Goal: Task Accomplishment & Management: Complete application form

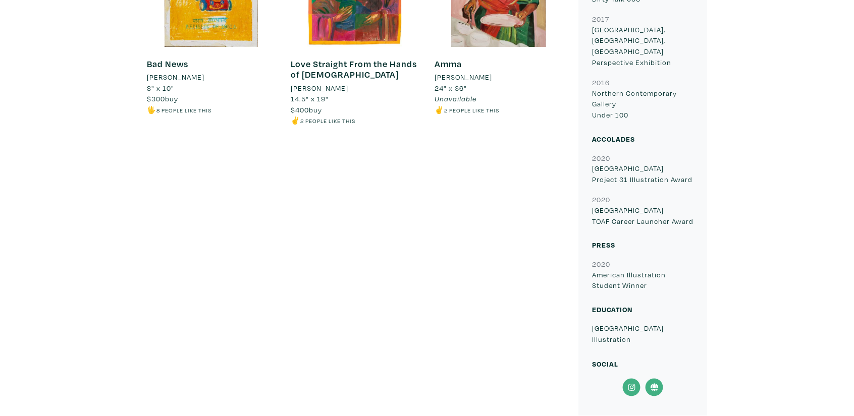
scroll to position [603, 0]
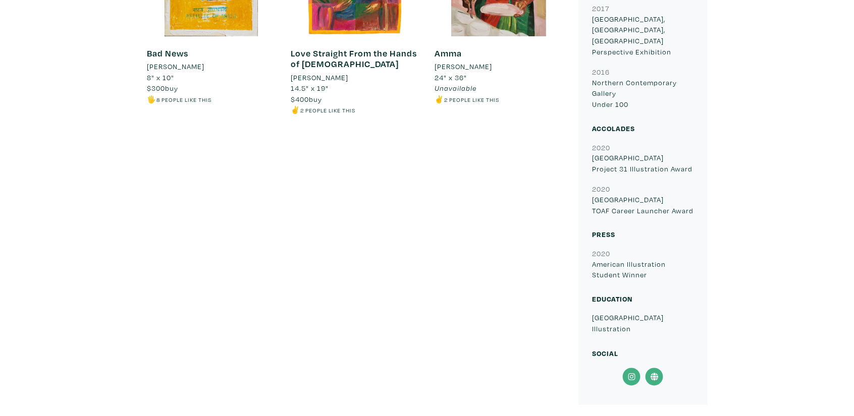
drag, startPoint x: 592, startPoint y: 168, endPoint x: 692, endPoint y: 165, distance: 99.9
click at [692, 194] on p "OCAD University TOAF Career Launcher Award" at bounding box center [642, 205] width 101 height 22
click at [409, 281] on div "Julia Mathew Artist member since 2020 Julia Mathew is a Toronto based artist wh…" at bounding box center [354, 261] width 431 height 1239
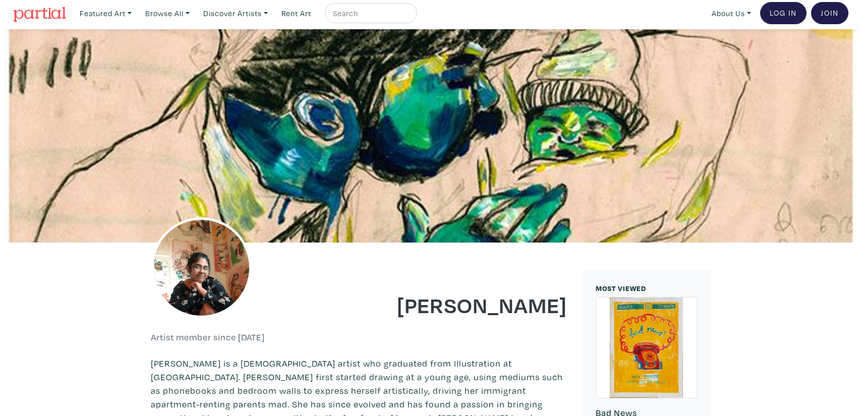
scroll to position [0, 0]
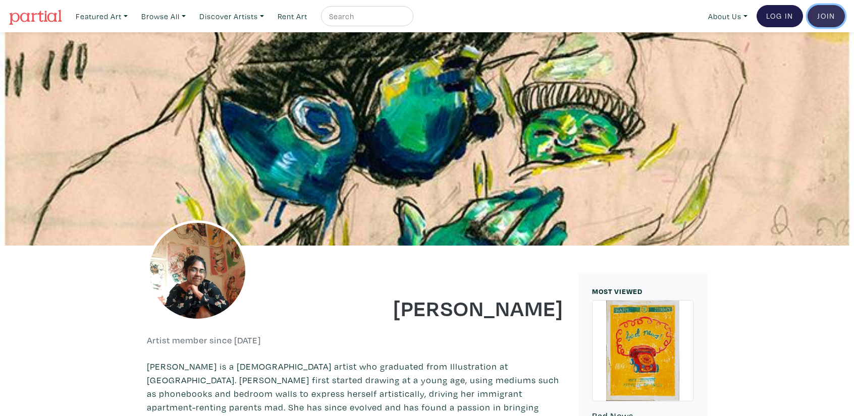
click at [817, 18] on link "Join the Community" at bounding box center [825, 16] width 37 height 22
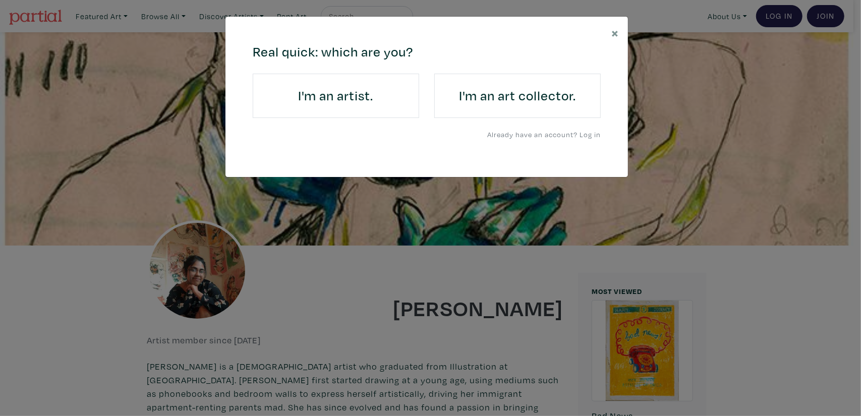
click at [340, 100] on h4 "I'm an artist." at bounding box center [336, 96] width 138 height 16
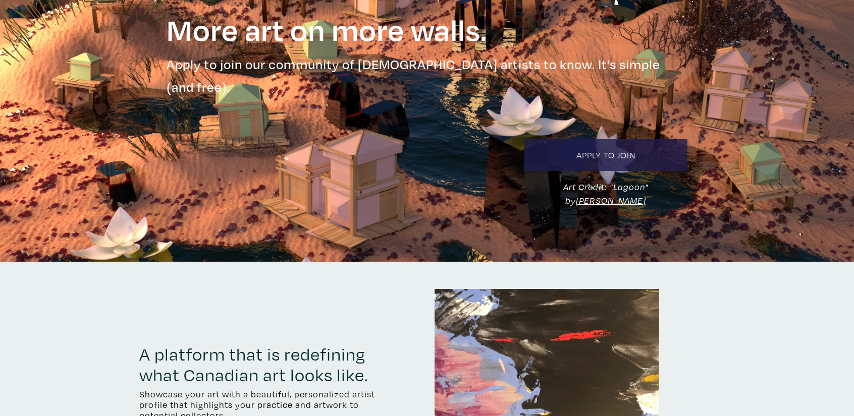
scroll to position [101, 0]
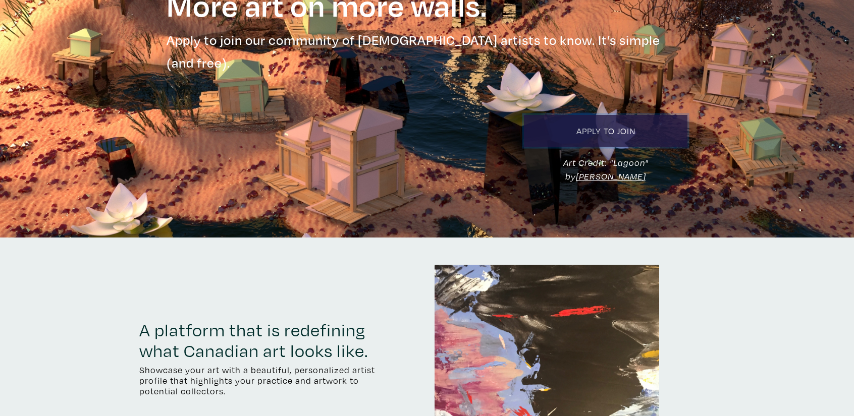
click at [580, 117] on link "Apply to Join" at bounding box center [605, 131] width 163 height 32
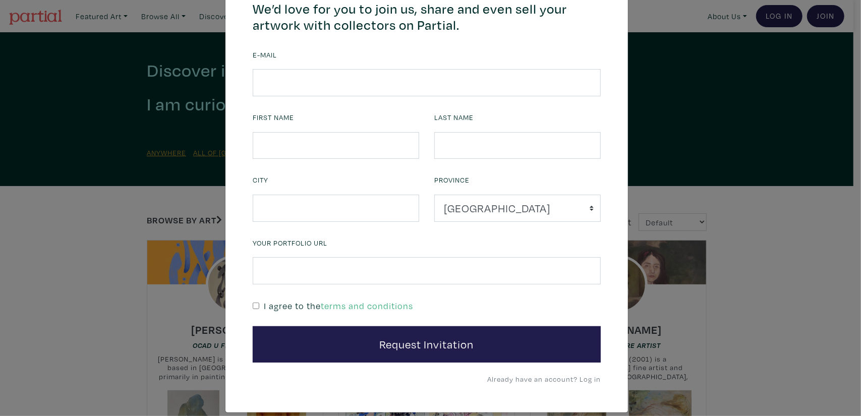
scroll to position [74, 0]
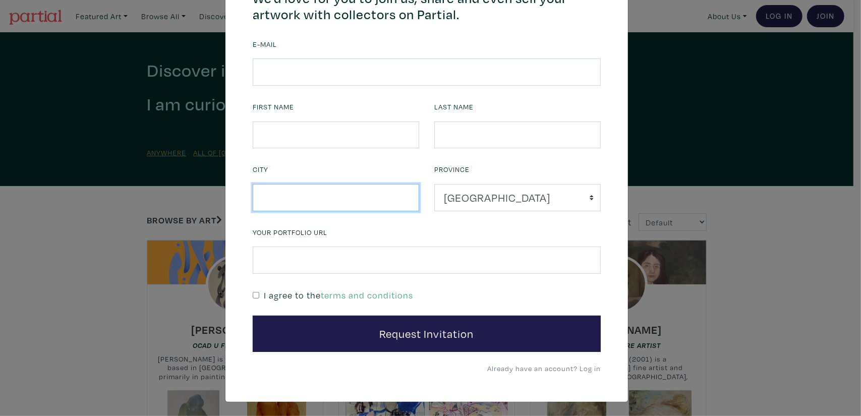
click at [324, 205] on input "text" at bounding box center [336, 197] width 167 height 27
click at [452, 195] on select "Alberta British Columbia Manitoba New Brunswick Newfoundland and Labrador Nova …" at bounding box center [517, 197] width 167 height 27
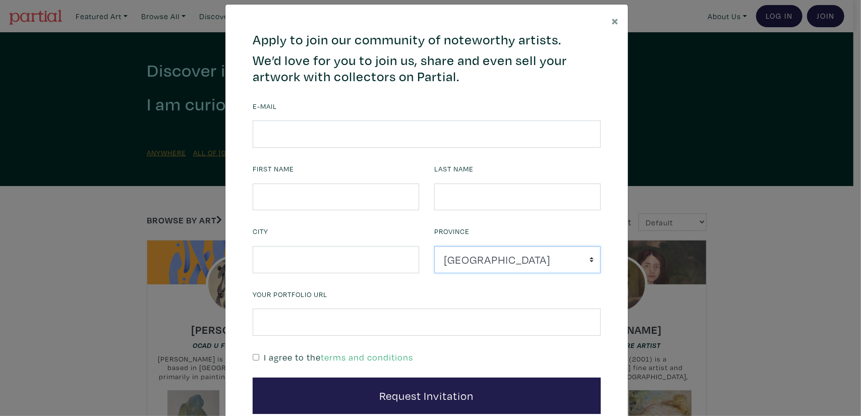
scroll to position [0, 0]
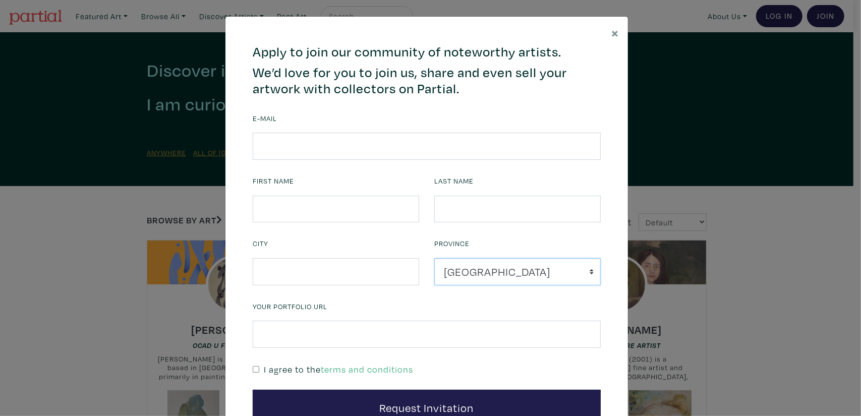
click at [478, 267] on select "Alberta British Columbia Manitoba New Brunswick Newfoundland and Labrador Nova …" at bounding box center [517, 271] width 167 height 27
click at [474, 294] on div "Province Alberta British Columbia Manitoba New Brunswick Newfoundland and Labra…" at bounding box center [518, 267] width 182 height 63
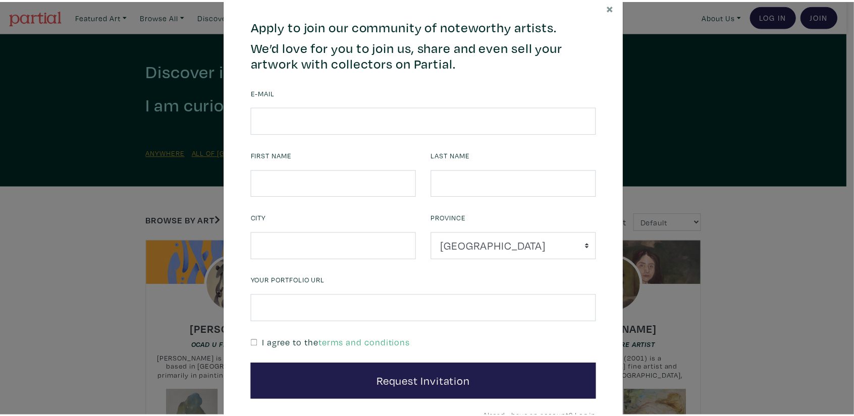
scroll to position [24, 0]
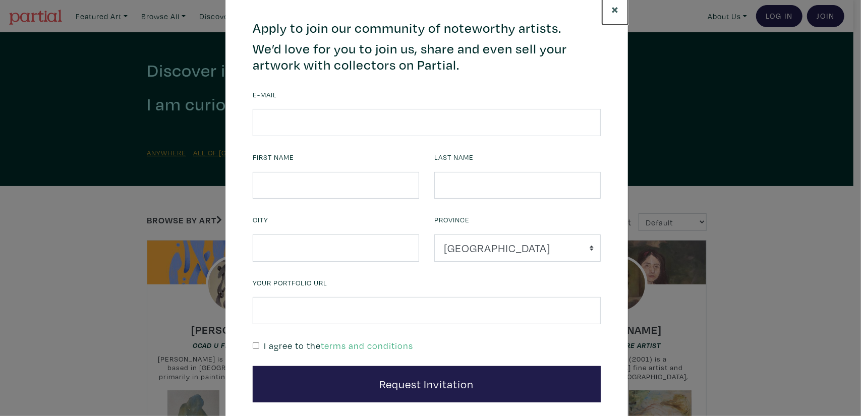
click at [606, 16] on button "×" at bounding box center [615, 9] width 26 height 32
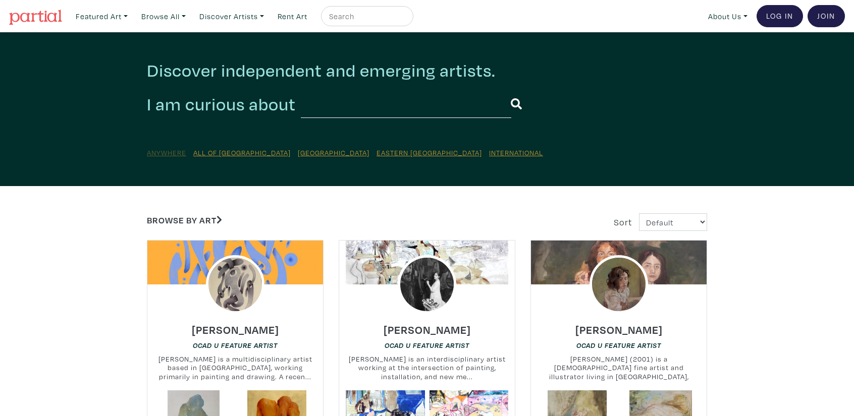
click at [163, 151] on u "Anywhere" at bounding box center [166, 153] width 39 height 10
